Goal: Task Accomplishment & Management: Use online tool/utility

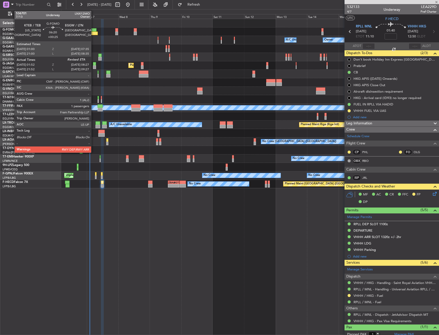
type input "+00:25"
type input "01:52"
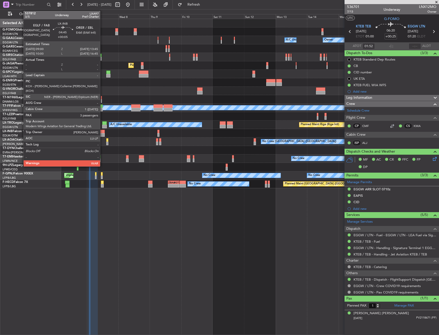
click at [102, 132] on div at bounding box center [101, 132] width 6 height 4
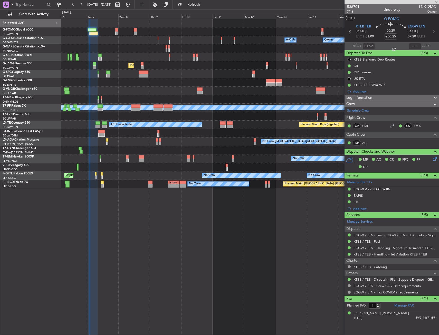
type input "+00:05"
type input "3"
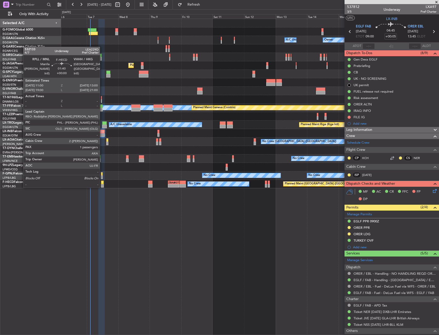
click at [102, 183] on div at bounding box center [102, 183] width 3 height 4
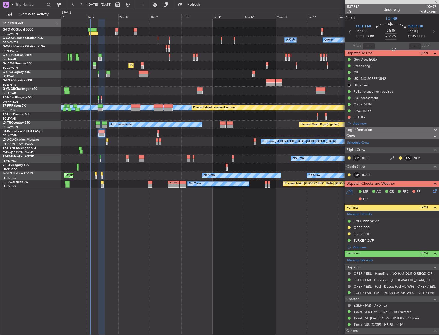
type input "1"
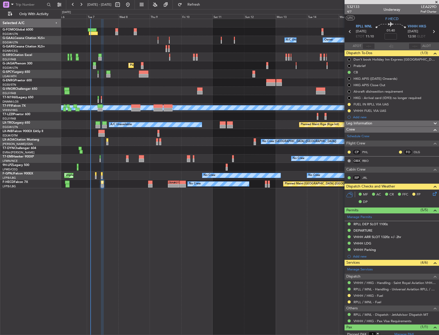
click at [0, 106] on html "[DATE] - [DATE] Refresh Quick Links Only With Activity A/C Unavailable Owner Ow…" at bounding box center [219, 167] width 439 height 335
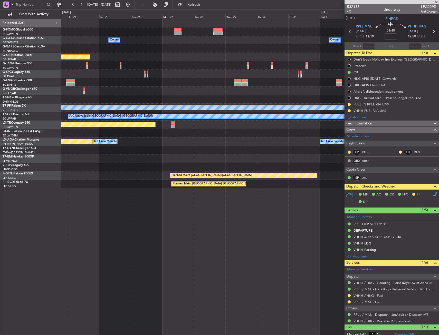
click at [0, 111] on html "[DATE] - [DATE] Refresh Quick Links Only With Activity Owner Owner Planned Main…" at bounding box center [219, 167] width 439 height 335
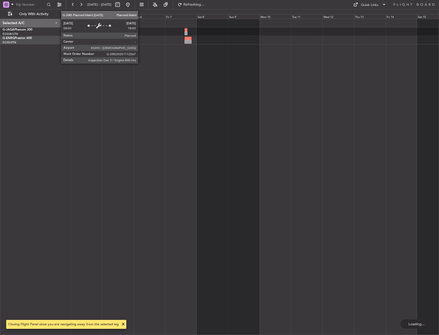
click at [263, 54] on div at bounding box center [250, 177] width 378 height 317
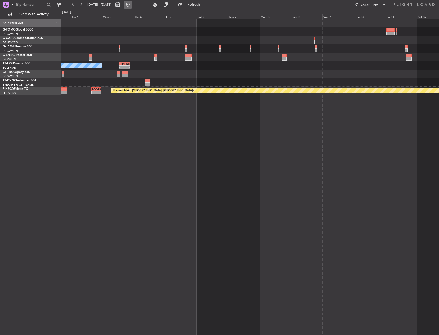
click at [132, 4] on button at bounding box center [128, 5] width 8 height 8
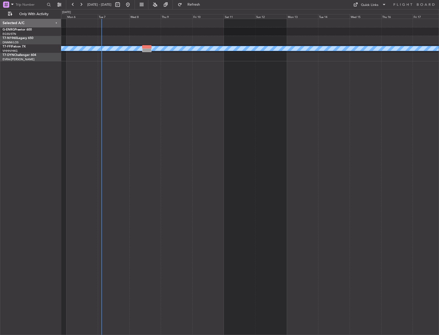
click at [132, 78] on div "Planned Maint Geneva (Cointrin) [PERSON_NAME] [PERSON_NAME]" at bounding box center [250, 177] width 378 height 317
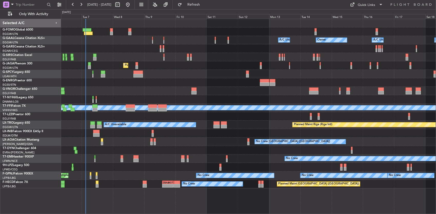
click at [181, 59] on div "Owner Owner A/C Unavailable A/C Unavailable Owner Planned Maint [GEOGRAPHIC_DAT…" at bounding box center [248, 103] width 375 height 169
click at [174, 29] on div at bounding box center [248, 31] width 375 height 8
click at [92, 30] on div at bounding box center [248, 31] width 375 height 8
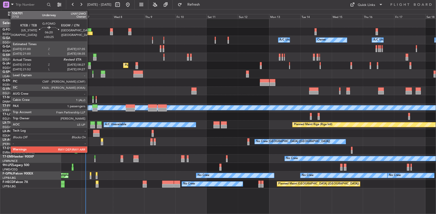
click at [90, 32] on div at bounding box center [88, 34] width 9 height 4
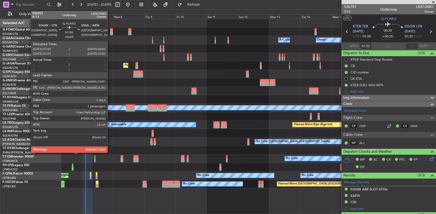
click at [111, 31] on div at bounding box center [111, 30] width 3 height 4
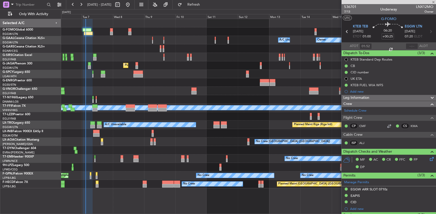
type input "-00:05"
type input "2"
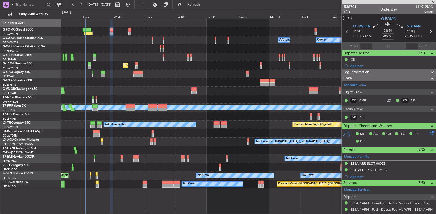
click at [115, 43] on div "A/C Unavailable Owner Owner Owner A/C Unavailable" at bounding box center [248, 40] width 375 height 8
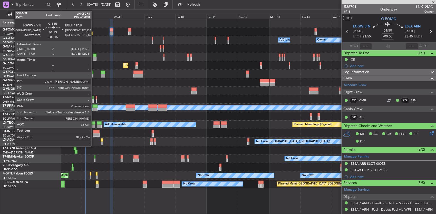
click at [94, 59] on div at bounding box center [94, 59] width 3 height 4
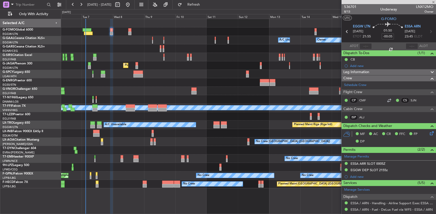
type input "+00:15"
type input "0"
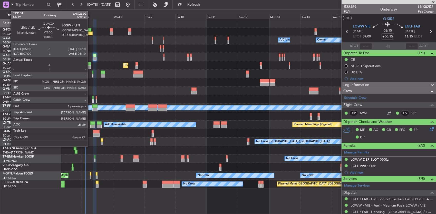
click at [90, 66] on div at bounding box center [89, 67] width 3 height 4
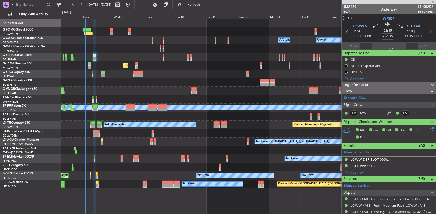
type input "+00:35"
type input "1"
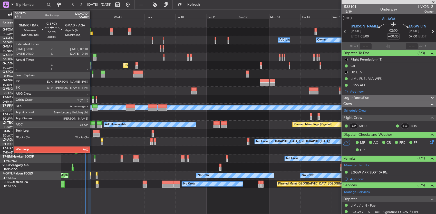
click at [93, 73] on div at bounding box center [92, 73] width 1 height 4
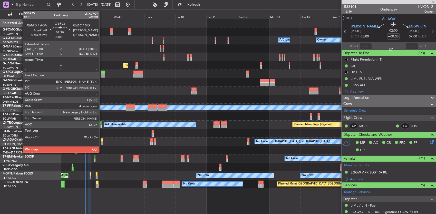
type input "-00:10"
type input "6"
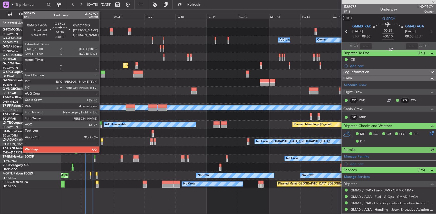
click at [102, 73] on div at bounding box center [103, 73] width 4 height 4
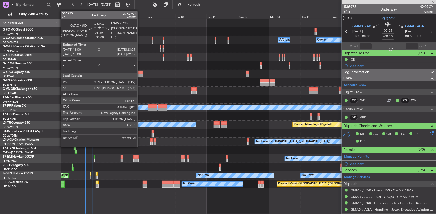
click at [140, 71] on div at bounding box center [138, 73] width 9 height 4
type input "-00:05"
type input "4"
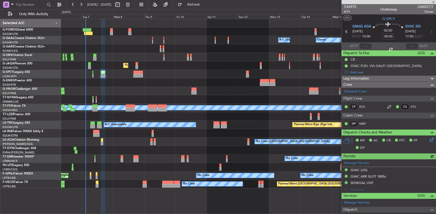
type input "3"
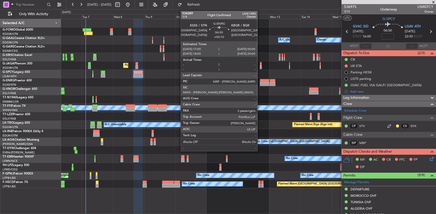
click at [260, 82] on div at bounding box center [264, 84] width 9 height 4
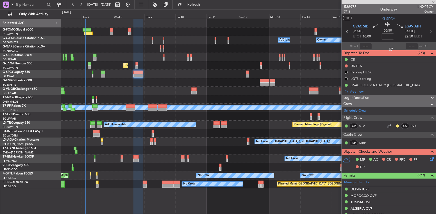
type input "+00:10"
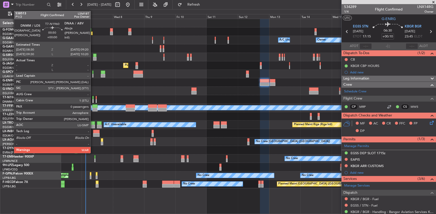
click at [93, 98] on div at bounding box center [92, 98] width 1 height 4
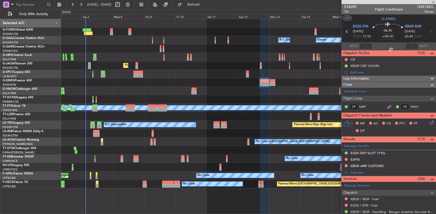
type input "0"
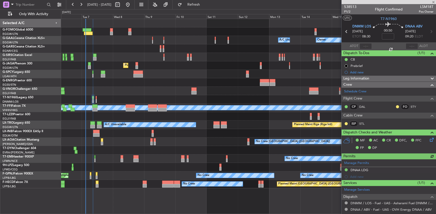
click at [96, 97] on div at bounding box center [248, 99] width 375 height 8
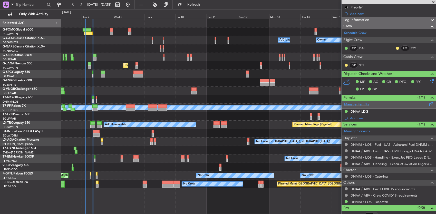
scroll to position [63, 0]
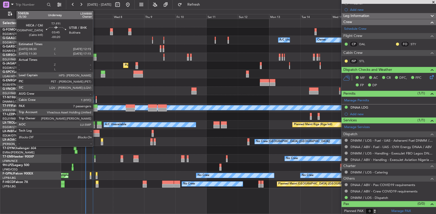
click at [96, 107] on div at bounding box center [94, 106] width 5 height 4
type input "-00:20"
type input "7"
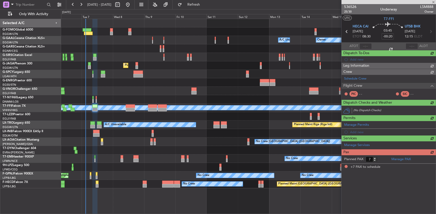
scroll to position [0, 0]
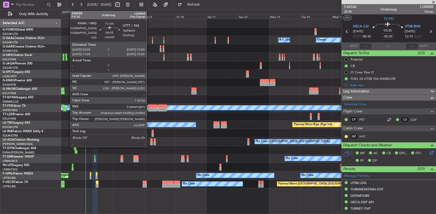
click at [149, 109] on div at bounding box center [152, 110] width 9 height 4
type input "+00:45"
type input "0"
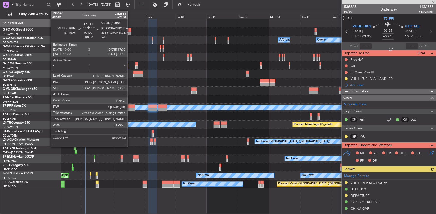
click at [130, 107] on div at bounding box center [130, 106] width 9 height 4
type input "+00:50"
type input "7"
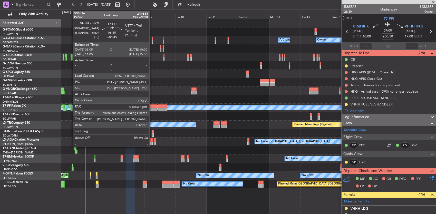
click at [152, 107] on div at bounding box center [152, 106] width 9 height 4
type input "+00:45"
type input "0"
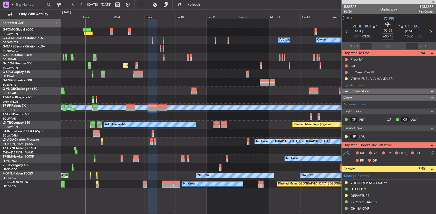
click at [158, 118] on div at bounding box center [248, 116] width 375 height 8
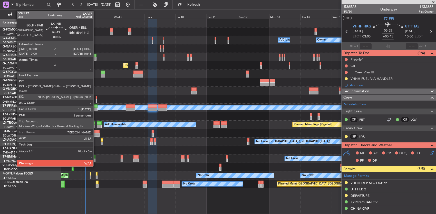
click at [96, 130] on div at bounding box center [96, 132] width 6 height 4
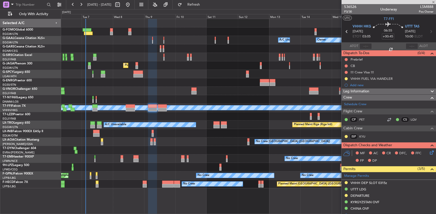
type input "+00:05"
type input "3"
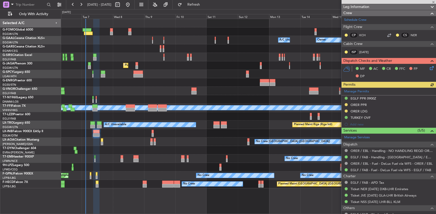
scroll to position [128, 0]
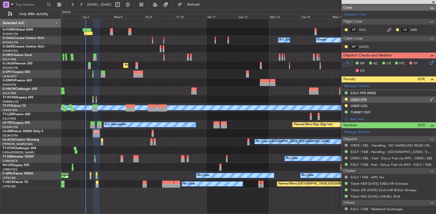
click at [380, 99] on div "ORER PPR" at bounding box center [389, 100] width 94 height 6
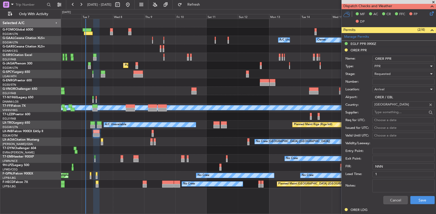
scroll to position [180, 0]
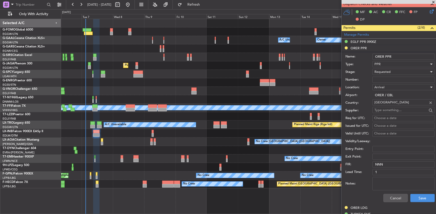
click at [388, 81] on input "Number:" at bounding box center [404, 80] width 62 height 6
click at [354, 76] on div "Number:" at bounding box center [390, 80] width 89 height 8
click at [388, 198] on button "Cancel" at bounding box center [396, 198] width 24 height 8
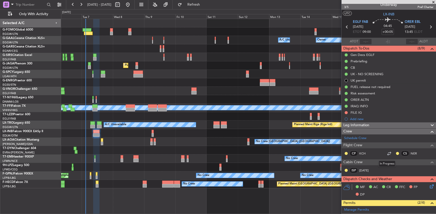
scroll to position [0, 0]
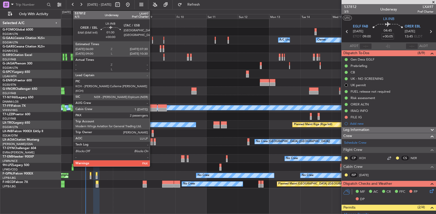
click at [153, 133] on div at bounding box center [153, 135] width 2 height 4
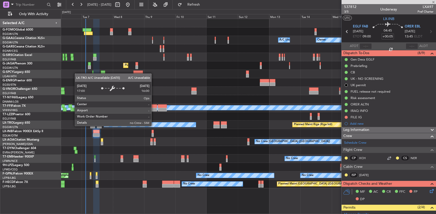
type input "4"
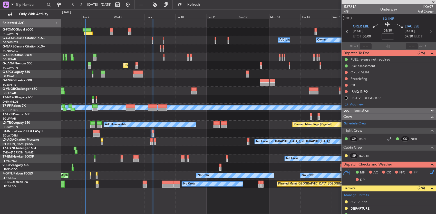
click at [102, 142] on div at bounding box center [102, 144] width 2 height 4
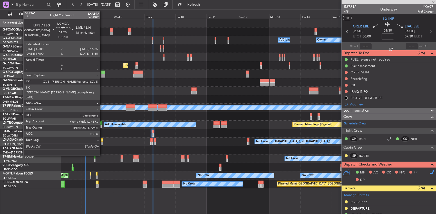
type input "+00:10"
type input "1"
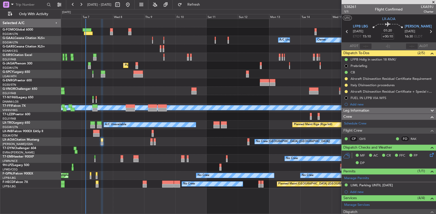
scroll to position [89, 0]
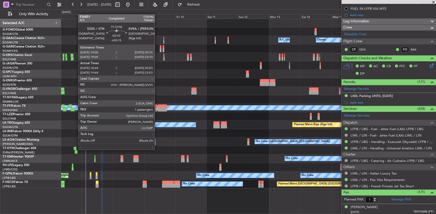
click at [75, 149] on div at bounding box center [75, 149] width 3 height 4
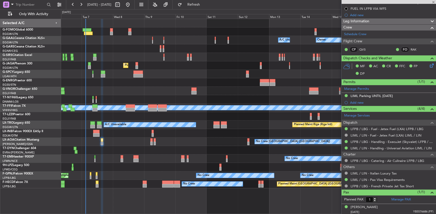
type input "+00:15"
type input "18:44"
type input "20:53"
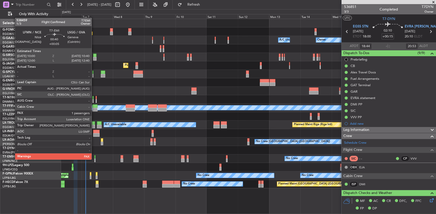
click at [94, 159] on div at bounding box center [94, 161] width 1 height 4
type input "+00:05"
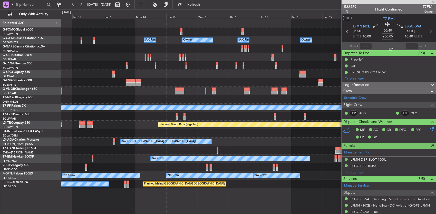
click at [59, 158] on div "A/C Unavailable Owner Owner Owner A/C Unavailable Owner Planned Maint [GEOGRAPH…" at bounding box center [218, 111] width 436 height 205
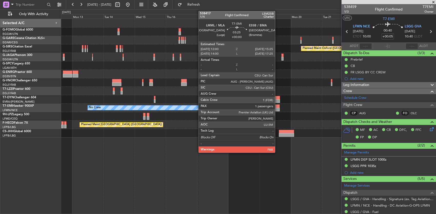
click at [278, 107] on div at bounding box center [277, 106] width 5 height 4
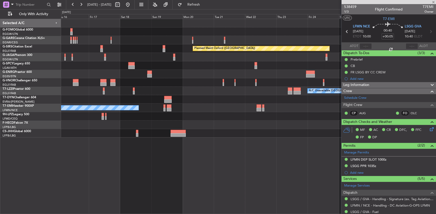
click at [187, 113] on div "Planned Maint Oxford ([GEOGRAPHIC_DATA]) A/C Unavailable [GEOGRAPHIC_DATA] ([GE…" at bounding box center [248, 78] width 375 height 119
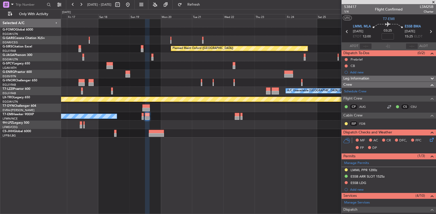
click at [260, 155] on div "Planned Maint Oxford ([GEOGRAPHIC_DATA]) A/C Unavailable [GEOGRAPHIC_DATA] ([GE…" at bounding box center [248, 117] width 375 height 196
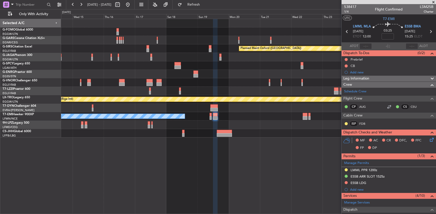
click at [312, 116] on div "No Crew" at bounding box center [248, 116] width 375 height 8
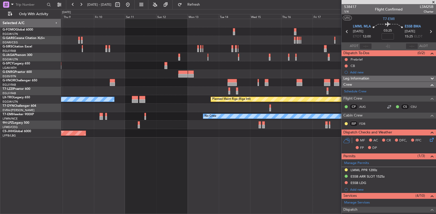
click at [320, 106] on div at bounding box center [248, 108] width 375 height 8
click at [319, 106] on div at bounding box center [248, 108] width 375 height 8
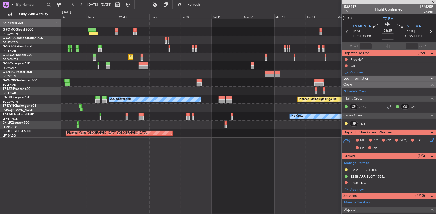
click at [172, 109] on div at bounding box center [248, 108] width 375 height 8
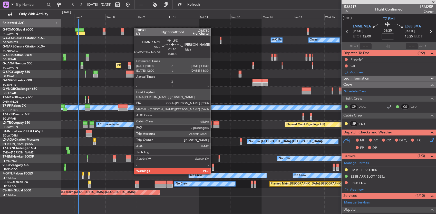
click at [213, 169] on div at bounding box center [213, 169] width 2 height 4
type input "2"
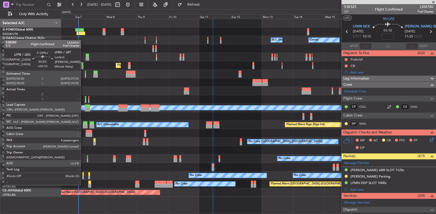
click at [83, 175] on div at bounding box center [83, 174] width 2 height 4
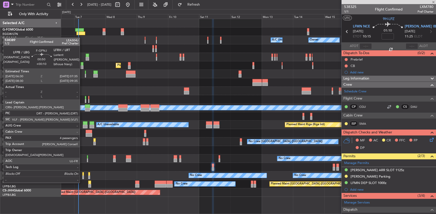
type input "+00:10"
type input "4"
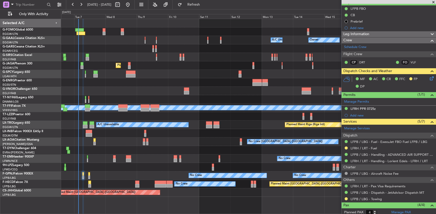
scroll to position [51, 0]
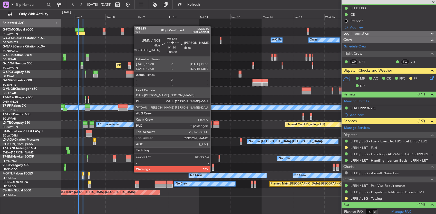
click at [213, 167] on div at bounding box center [213, 169] width 2 height 4
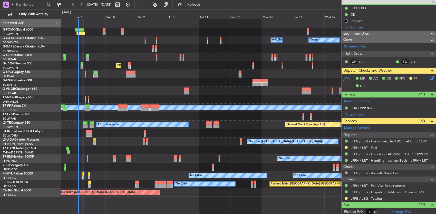
type input "2"
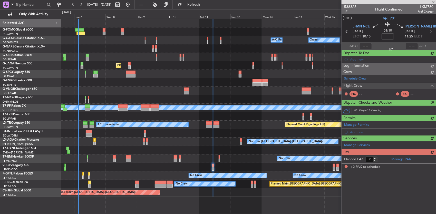
scroll to position [0, 0]
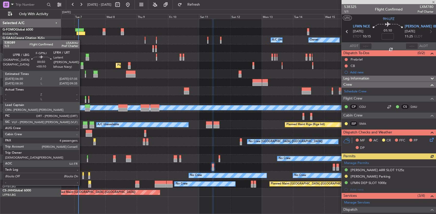
click at [82, 176] on div at bounding box center [83, 178] width 2 height 4
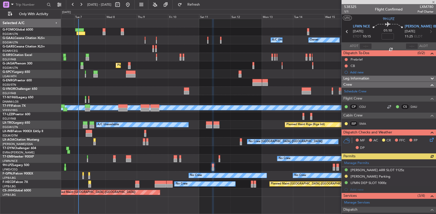
type input "+00:10"
type input "4"
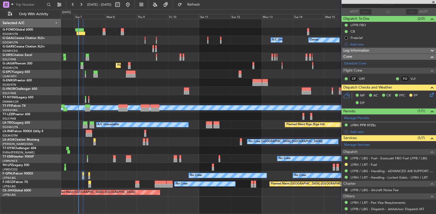
scroll to position [21, 0]
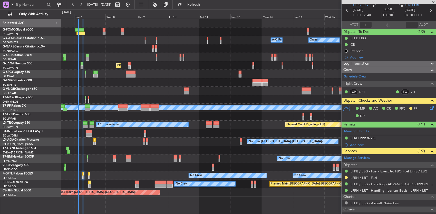
click at [110, 175] on div "No Crew No Crew No Crew Unplanned Maint Paris (Le Bourget)" at bounding box center [248, 176] width 375 height 8
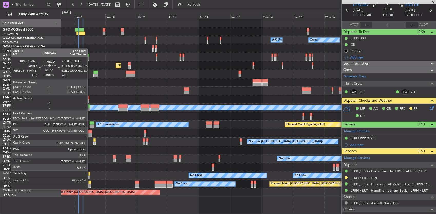
click at [90, 184] on div at bounding box center [89, 186] width 3 height 4
type input "1"
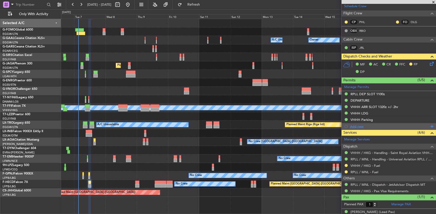
scroll to position [135, 0]
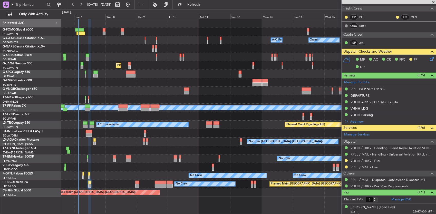
click at [159, 168] on div at bounding box center [248, 167] width 375 height 8
click at [397, 168] on div "RPLL / MNL - Fuel" at bounding box center [389, 167] width 94 height 6
click at [396, 164] on div "RPLL / MNL - Fuel" at bounding box center [389, 167] width 94 height 6
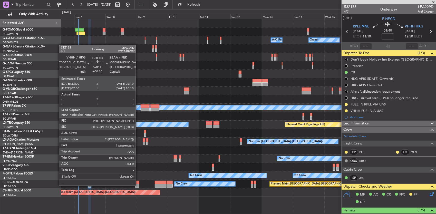
click at [138, 181] on div at bounding box center [137, 183] width 4 height 4
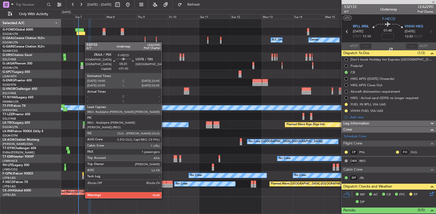
type input "+00:10"
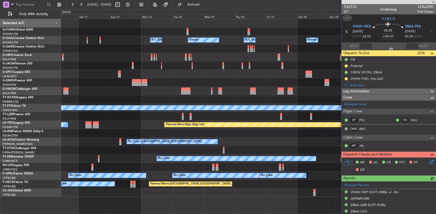
click at [164, 181] on div "Planned Maint Paris (Le Bourget) No Crew" at bounding box center [248, 184] width 375 height 8
click at [8, 172] on div "A/C Unavailable Owner Owner Owner A/C Unavailable Owner Planned Maint Oxford (K…" at bounding box center [218, 111] width 436 height 205
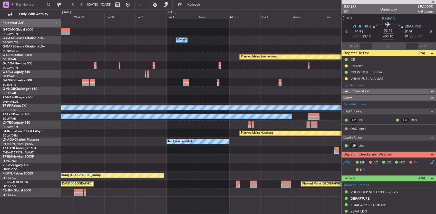
click at [22, 170] on div "Owner Owner Owner Planned Maint Bournemouth Planned Maint Bournemouth Planned M…" at bounding box center [218, 111] width 436 height 205
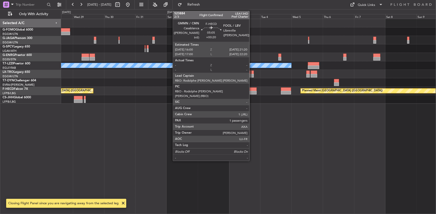
click at [252, 88] on div at bounding box center [253, 90] width 7 height 4
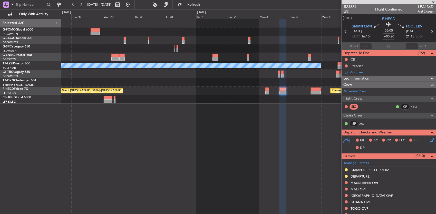
click at [433, 95] on fb-app "28 Oct 2025 - 09 Nov 2025 Refresh Quick Links Only With Activity A/C Unavailabl…" at bounding box center [218, 109] width 436 height 210
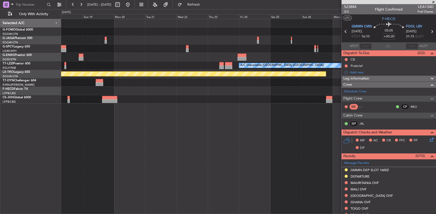
click at [334, 93] on div "A/C Unavailable London (Luton) Planned Maint Riga (Riga Intl) Planned Maint Par…" at bounding box center [248, 117] width 375 height 196
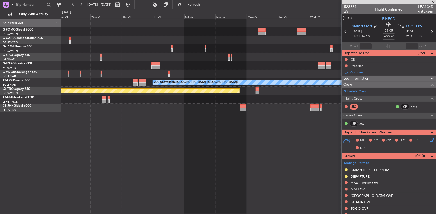
click at [77, 109] on div at bounding box center [248, 108] width 375 height 8
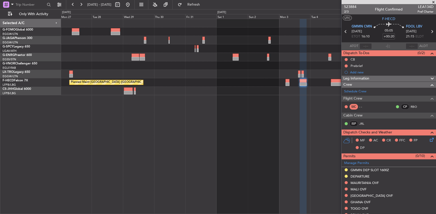
click at [29, 109] on div "Planned Maint Riga (Riga Intl) Planned Maint Paris (Le Bourget) Planned Maint P…" at bounding box center [218, 111] width 436 height 205
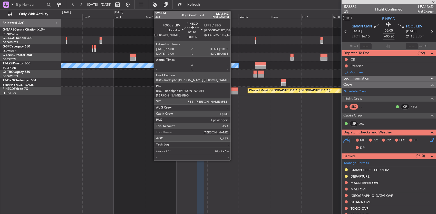
click at [233, 90] on div at bounding box center [233, 90] width 10 height 4
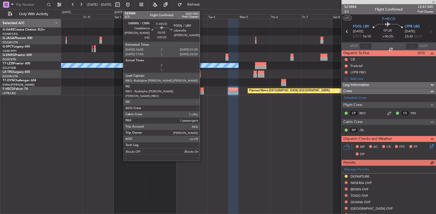
click at [203, 88] on div at bounding box center [200, 90] width 7 height 4
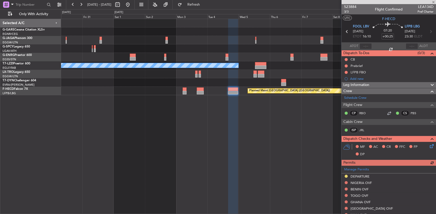
type input "+00:20"
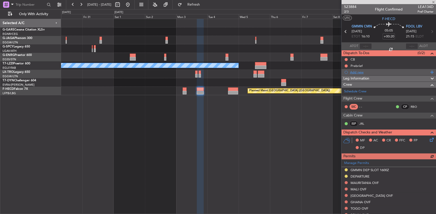
click at [354, 73] on div "Add new" at bounding box center [389, 72] width 79 height 4
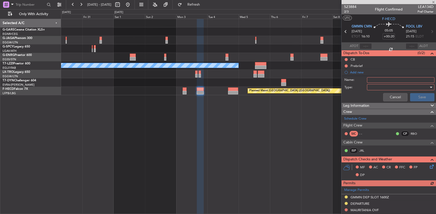
click at [371, 79] on input "Name:" at bounding box center [401, 80] width 68 height 6
type input "Risk assessment"
click at [375, 89] on div at bounding box center [399, 87] width 60 height 8
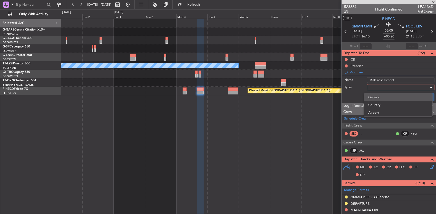
drag, startPoint x: 375, startPoint y: 89, endPoint x: 376, endPoint y: 96, distance: 6.5
click at [376, 96] on span "Generic" at bounding box center [398, 97] width 60 height 8
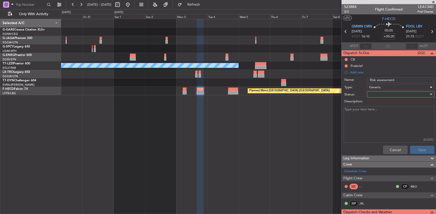
click at [378, 93] on div at bounding box center [399, 95] width 60 height 8
click at [383, 110] on span "In Progress" at bounding box center [398, 112] width 60 height 8
click at [418, 147] on button "Save" at bounding box center [422, 150] width 24 height 8
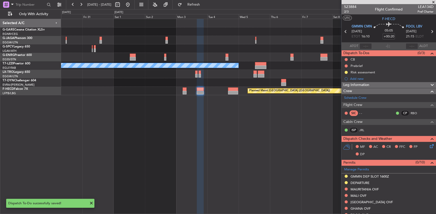
click at [398, 90] on fb-app "30 Oct 2025 - 11 Nov 2025 Refresh Quick Links Only With Activity A/C Unavailabl…" at bounding box center [218, 109] width 436 height 210
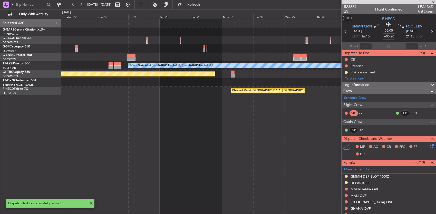
click at [321, 85] on div at bounding box center [248, 82] width 375 height 8
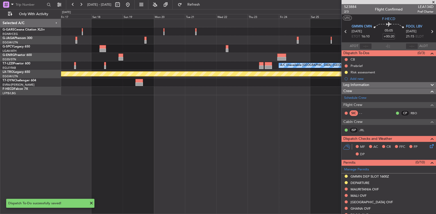
click at [295, 86] on div "A/C Unavailable London (Luton) Planned Maint Riga (Riga Intl) Planned Maint Par…" at bounding box center [248, 57] width 375 height 76
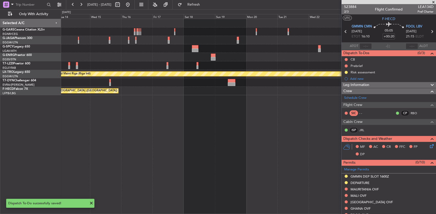
click at [275, 86] on div "A/C Unavailable London (Luton) Planned Maint Riga (Riga Intl) Planned Maint Par…" at bounding box center [248, 57] width 375 height 76
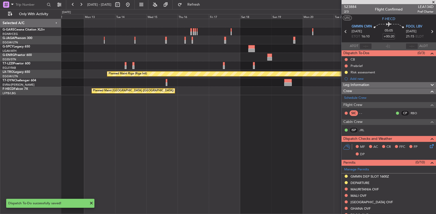
click at [309, 89] on div "Planned Maint [GEOGRAPHIC_DATA] ([GEOGRAPHIC_DATA])" at bounding box center [248, 91] width 375 height 8
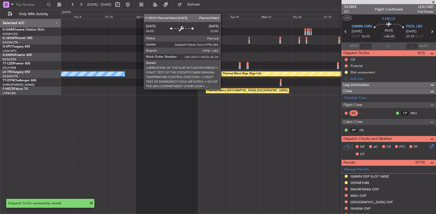
click at [320, 87] on div "Planned Maint [GEOGRAPHIC_DATA] ([GEOGRAPHIC_DATA])" at bounding box center [248, 91] width 375 height 8
